Goal: Find specific page/section: Find specific page/section

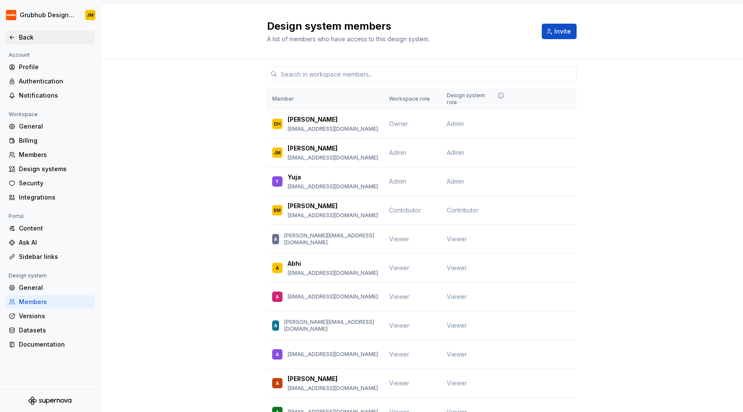
click at [25, 35] on div "Back" at bounding box center [55, 37] width 72 height 9
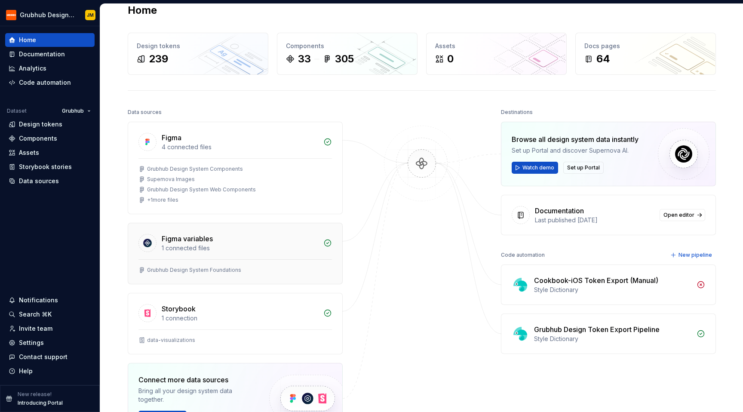
scroll to position [14, 0]
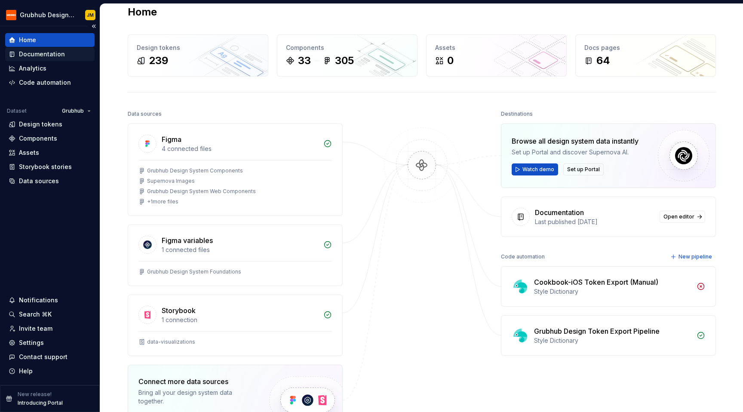
click at [73, 54] on div "Documentation" at bounding box center [50, 54] width 83 height 9
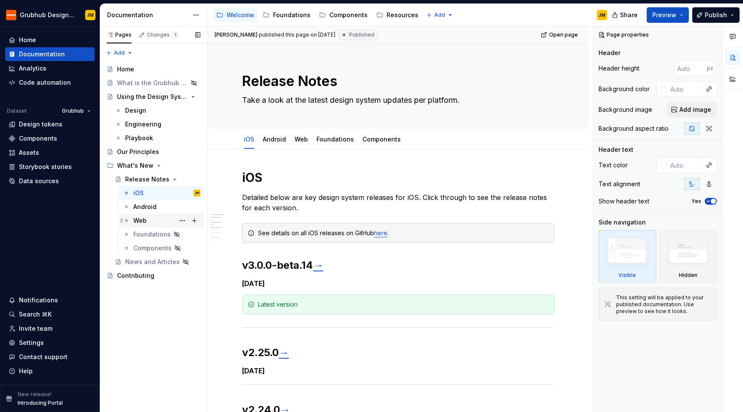
click at [149, 221] on div "Web" at bounding box center [166, 221] width 67 height 12
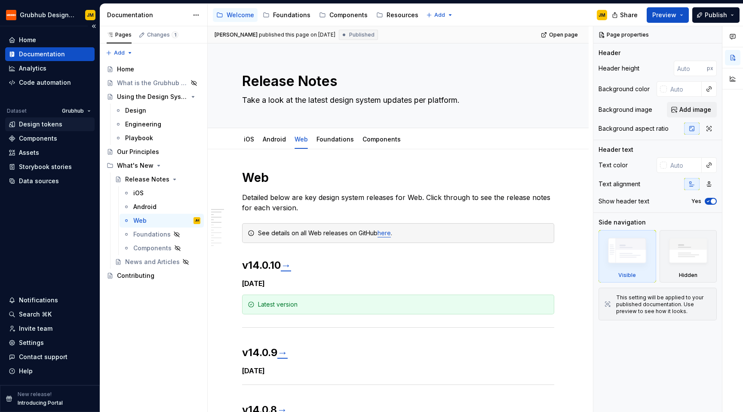
type textarea "*"
click at [52, 121] on div "Design tokens" at bounding box center [40, 124] width 43 height 9
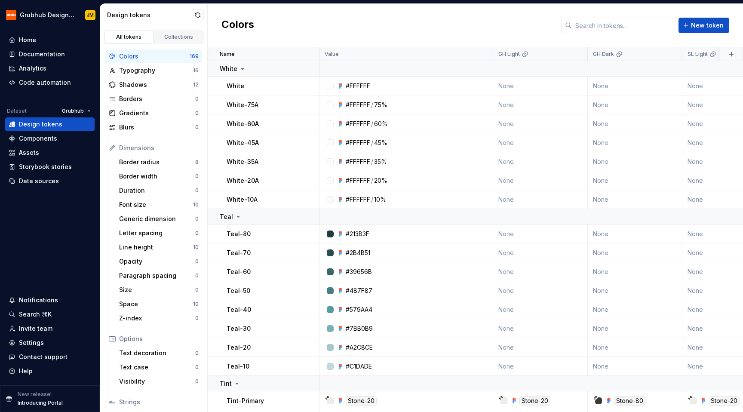
click at [612, 34] on div "Colors New token" at bounding box center [475, 25] width 535 height 43
click at [612, 29] on input "text" at bounding box center [622, 25] width 101 height 15
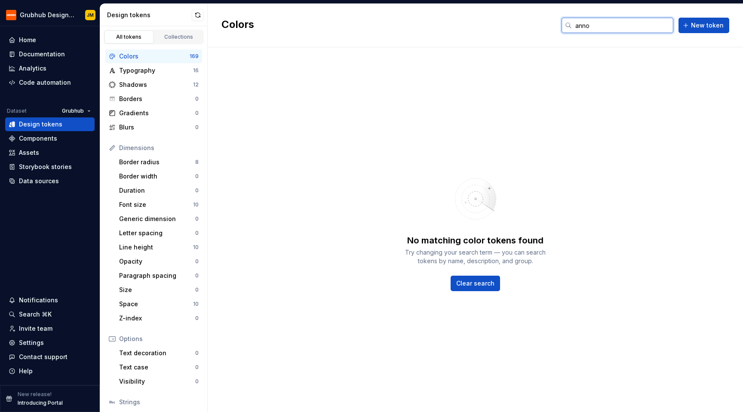
type input "annou"
